Goal: Task Accomplishment & Management: Manage account settings

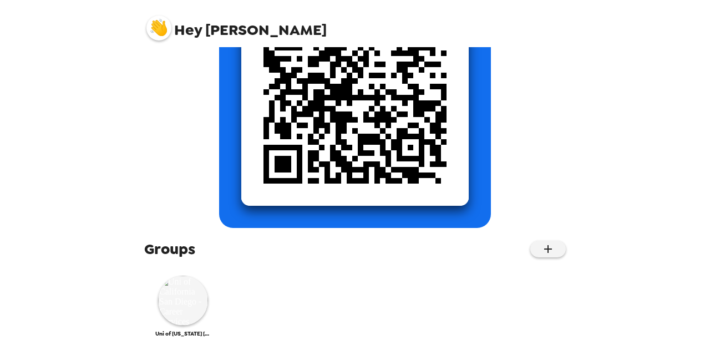
scroll to position [195, 0]
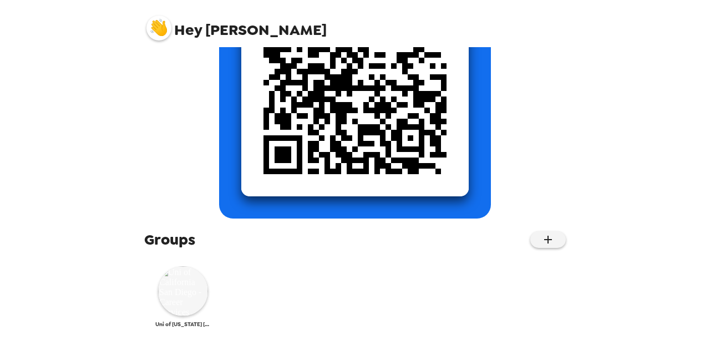
click at [190, 294] on img at bounding box center [183, 291] width 50 height 50
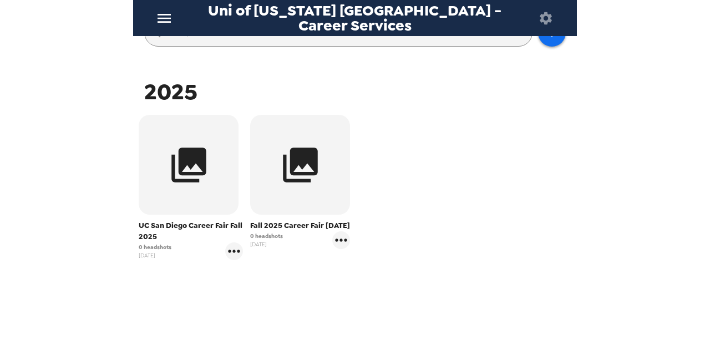
scroll to position [166, 0]
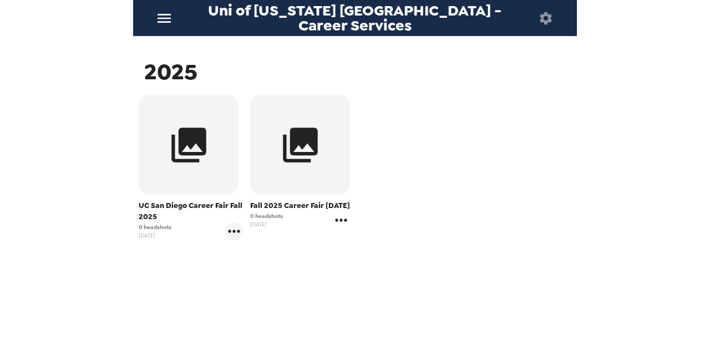
click at [336, 221] on icon "gallery menu" at bounding box center [342, 220] width 12 height 3
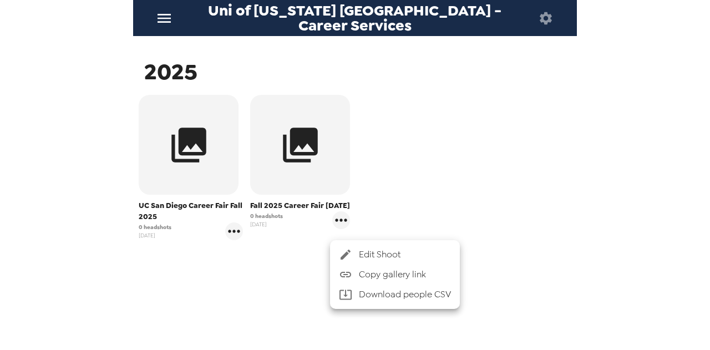
click at [392, 259] on span "Edit Shoot" at bounding box center [405, 254] width 92 height 13
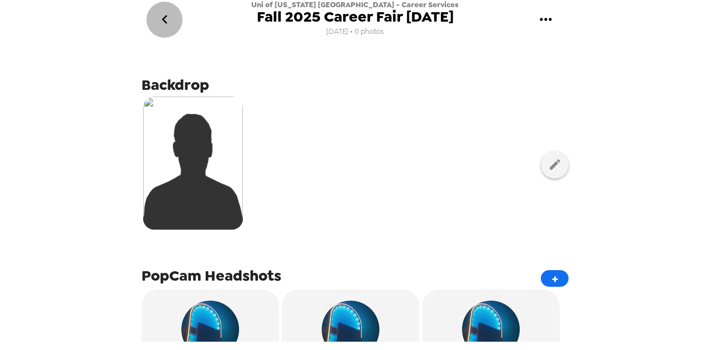
click at [165, 22] on icon "go back" at bounding box center [164, 19] width 6 height 9
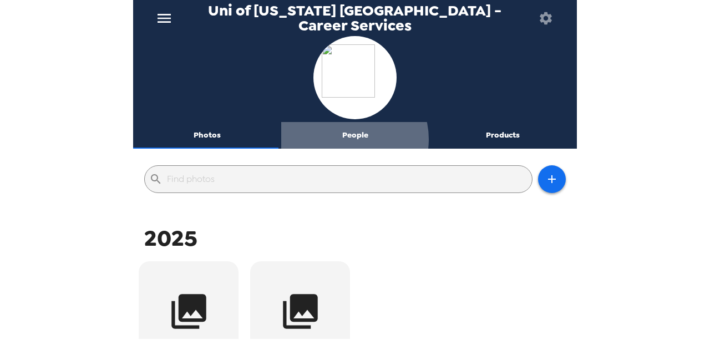
click at [348, 139] on button "People" at bounding box center [355, 135] width 148 height 27
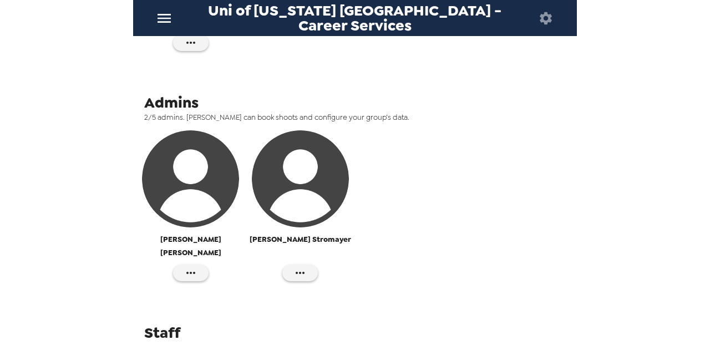
scroll to position [353, 0]
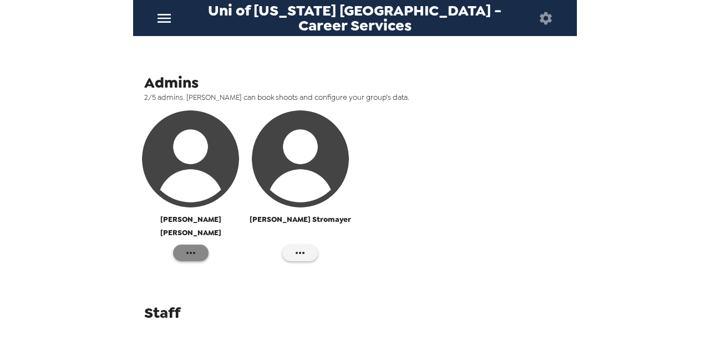
click at [185, 246] on icon "button" at bounding box center [190, 252] width 13 height 13
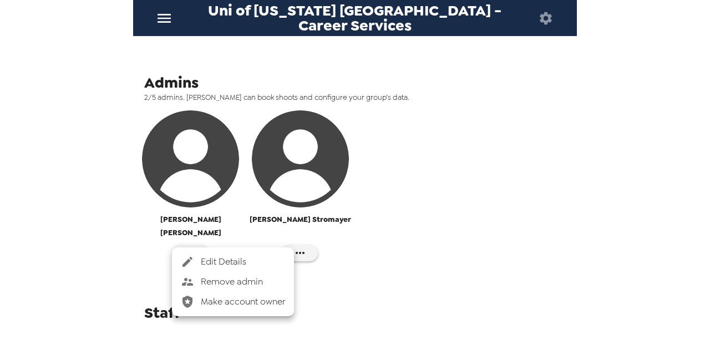
click at [239, 260] on span "Edit Details" at bounding box center [243, 261] width 84 height 13
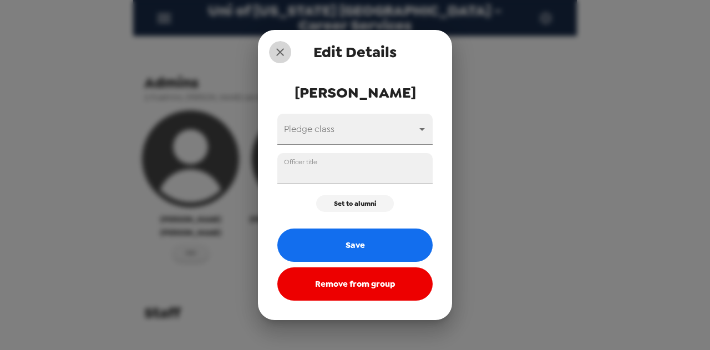
click at [277, 49] on icon "close" at bounding box center [280, 52] width 8 height 8
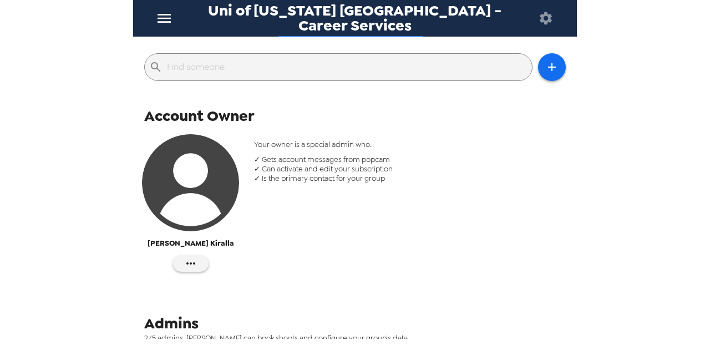
scroll to position [0, 0]
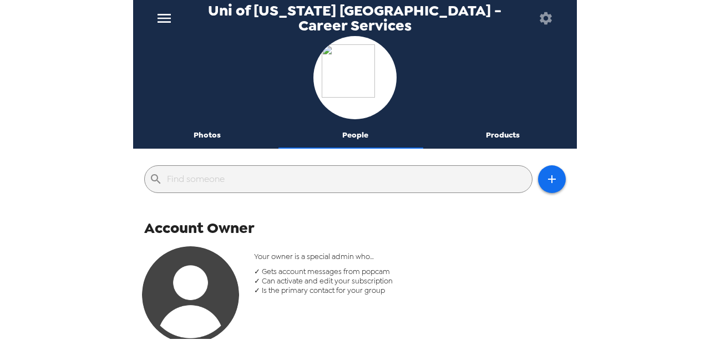
click at [542, 21] on icon "button" at bounding box center [546, 18] width 12 height 12
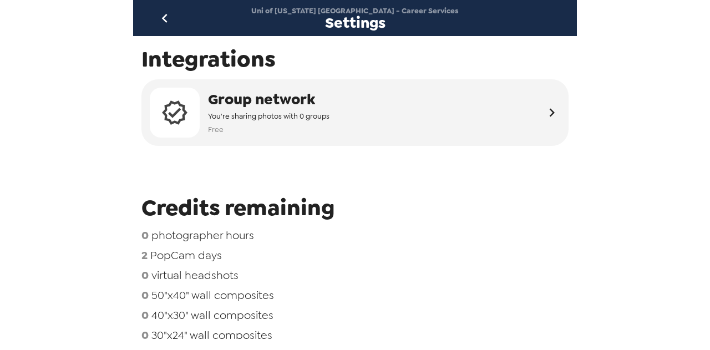
click at [164, 17] on icon "go back" at bounding box center [164, 18] width 6 height 9
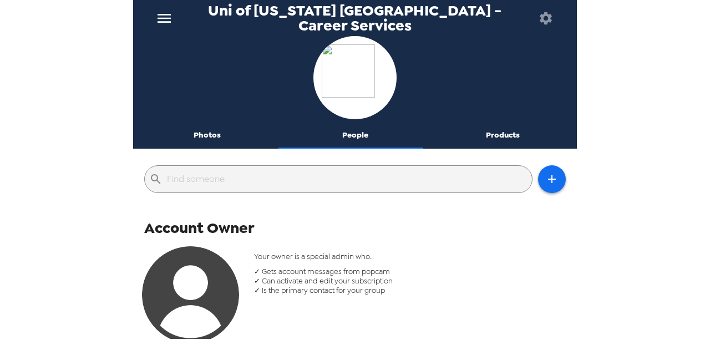
click at [155, 9] on icon "menu" at bounding box center [164, 18] width 18 height 18
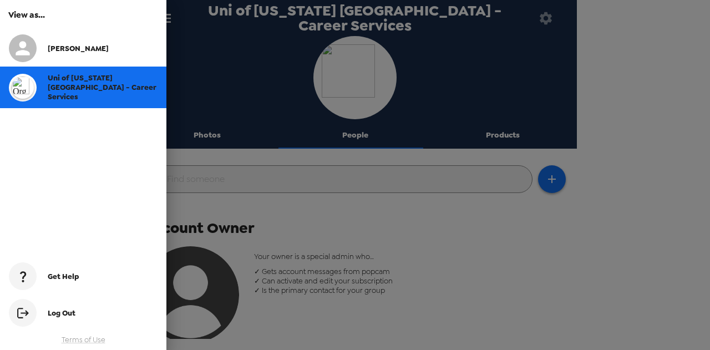
click at [70, 317] on span "Log Out" at bounding box center [62, 312] width 28 height 9
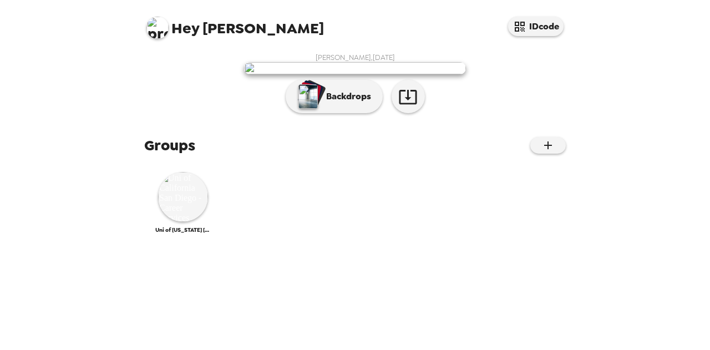
scroll to position [111, 0]
click at [528, 19] on button "IDcode" at bounding box center [535, 26] width 55 height 19
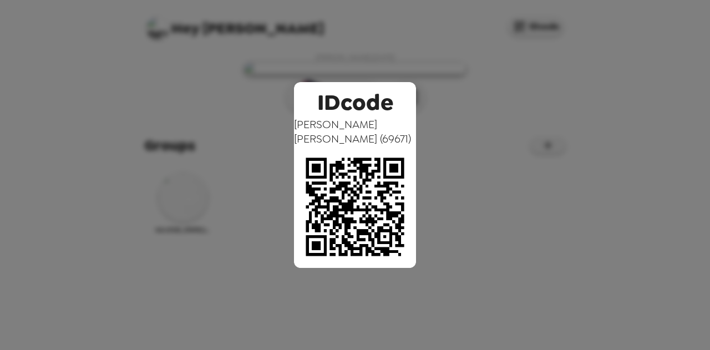
drag, startPoint x: 371, startPoint y: 172, endPoint x: 481, endPoint y: 139, distance: 115.8
click at [481, 139] on div "IDcode [PERSON_NAME] ( 69671 )" at bounding box center [355, 175] width 710 height 350
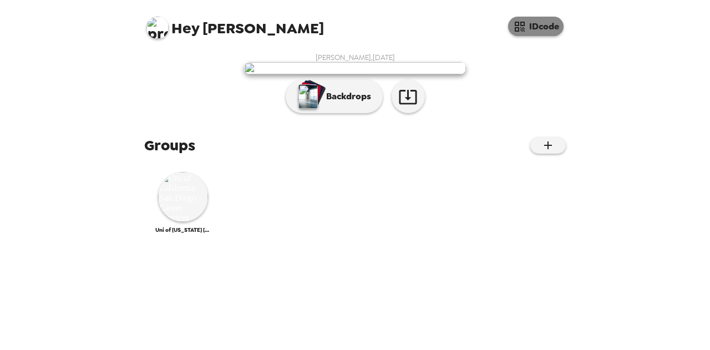
click at [541, 26] on button "IDcode" at bounding box center [535, 26] width 55 height 19
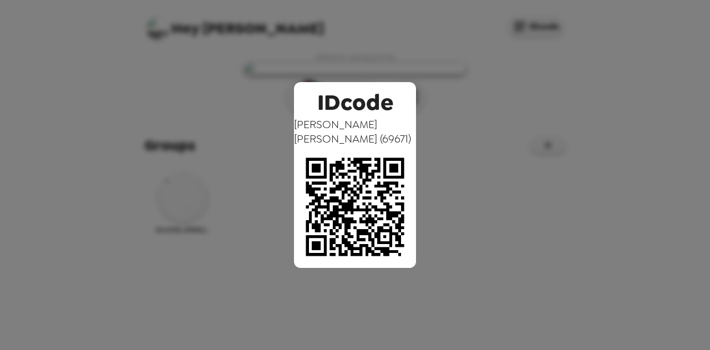
click at [602, 134] on div "IDcode [PERSON_NAME] ( 69671 )" at bounding box center [355, 175] width 710 height 350
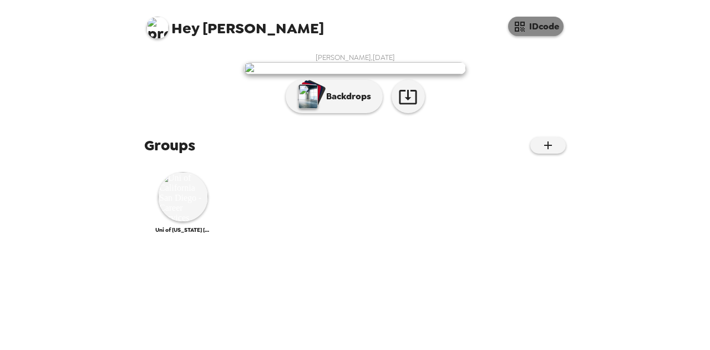
scroll to position [0, 0]
click at [542, 25] on button "IDcode" at bounding box center [535, 26] width 55 height 19
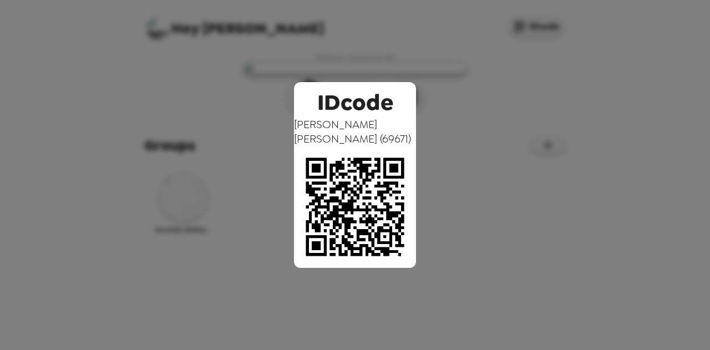
click at [624, 85] on div "IDcode [PERSON_NAME] ( 69671 )" at bounding box center [355, 175] width 710 height 350
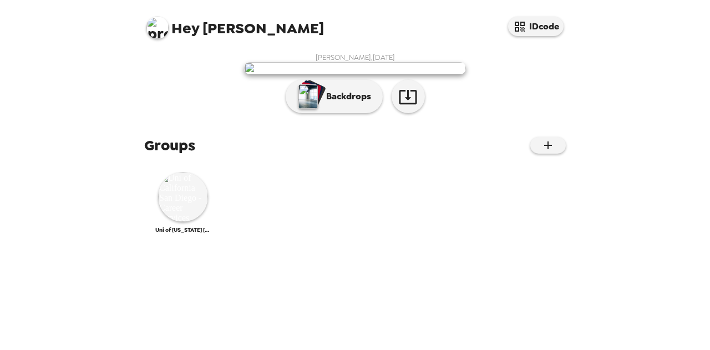
scroll to position [189, 0]
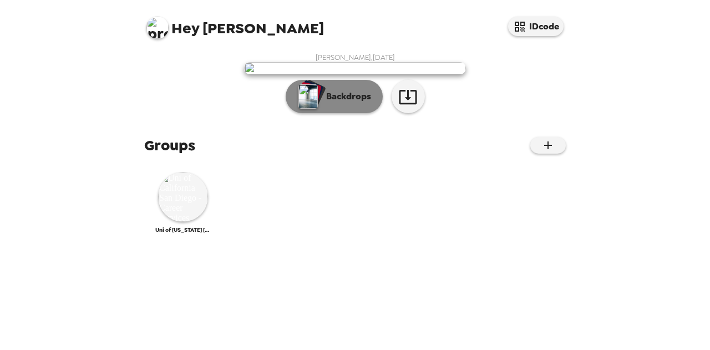
click at [344, 103] on p "Backdrops" at bounding box center [346, 96] width 50 height 13
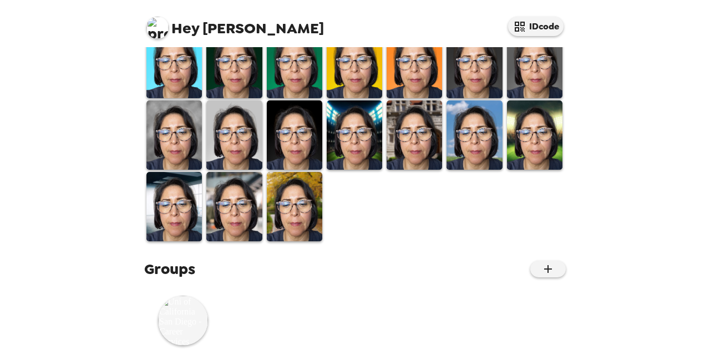
scroll to position [128, 0]
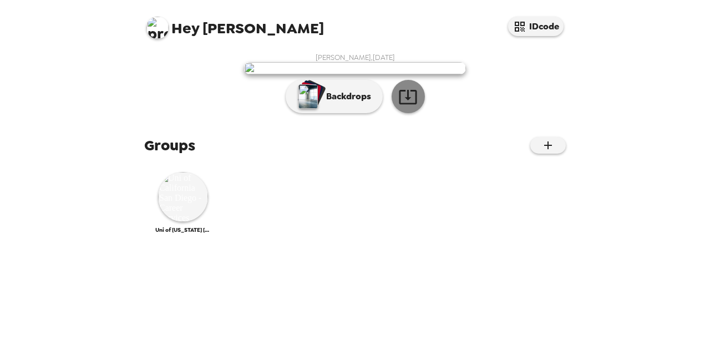
drag, startPoint x: 389, startPoint y: 252, endPoint x: 398, endPoint y: 261, distance: 12.6
click at [398, 107] on icon "button" at bounding box center [407, 96] width 19 height 19
click at [161, 28] on img at bounding box center [157, 28] width 22 height 22
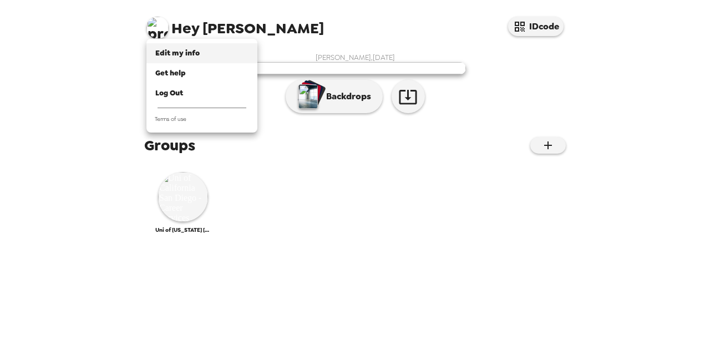
click at [187, 55] on span "Edit my info" at bounding box center [177, 52] width 44 height 9
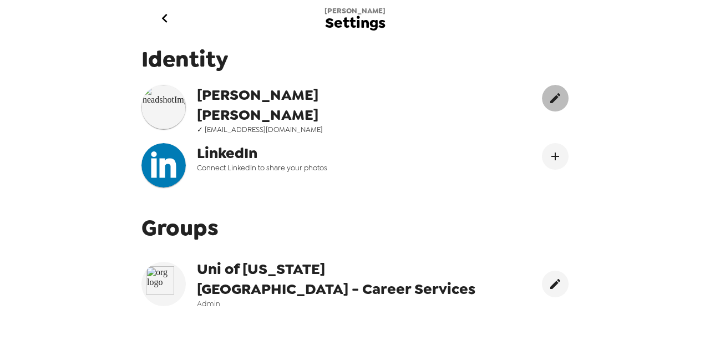
click at [542, 103] on button "edit" at bounding box center [555, 98] width 27 height 27
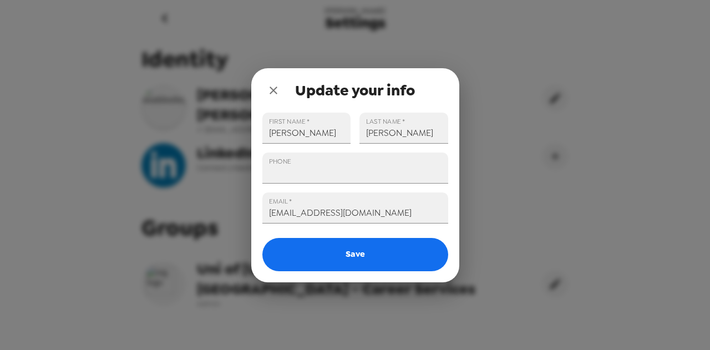
click at [276, 90] on icon "close" at bounding box center [273, 90] width 13 height 13
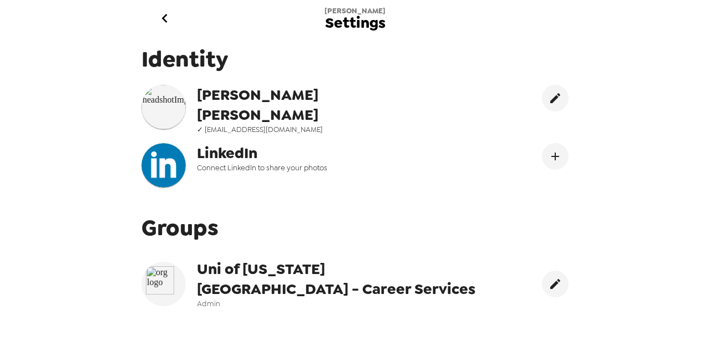
click at [172, 106] on img at bounding box center [163, 107] width 44 height 44
click at [550, 100] on icon "edit" at bounding box center [555, 98] width 13 height 13
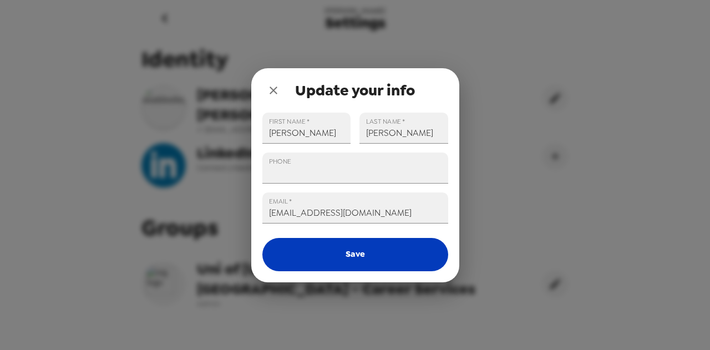
click at [370, 254] on button "Save" at bounding box center [355, 254] width 186 height 33
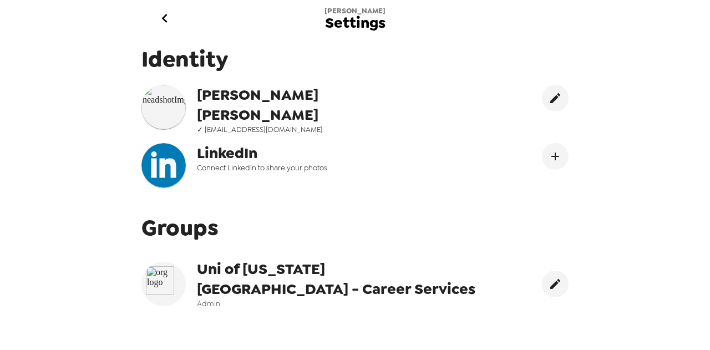
click at [164, 18] on icon "go back" at bounding box center [164, 18] width 6 height 9
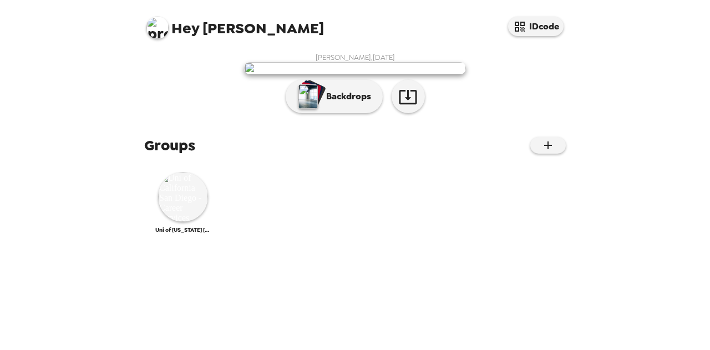
scroll to position [189, 0]
click at [173, 222] on img at bounding box center [183, 197] width 50 height 50
